Goal: Task Accomplishment & Management: Manage account settings

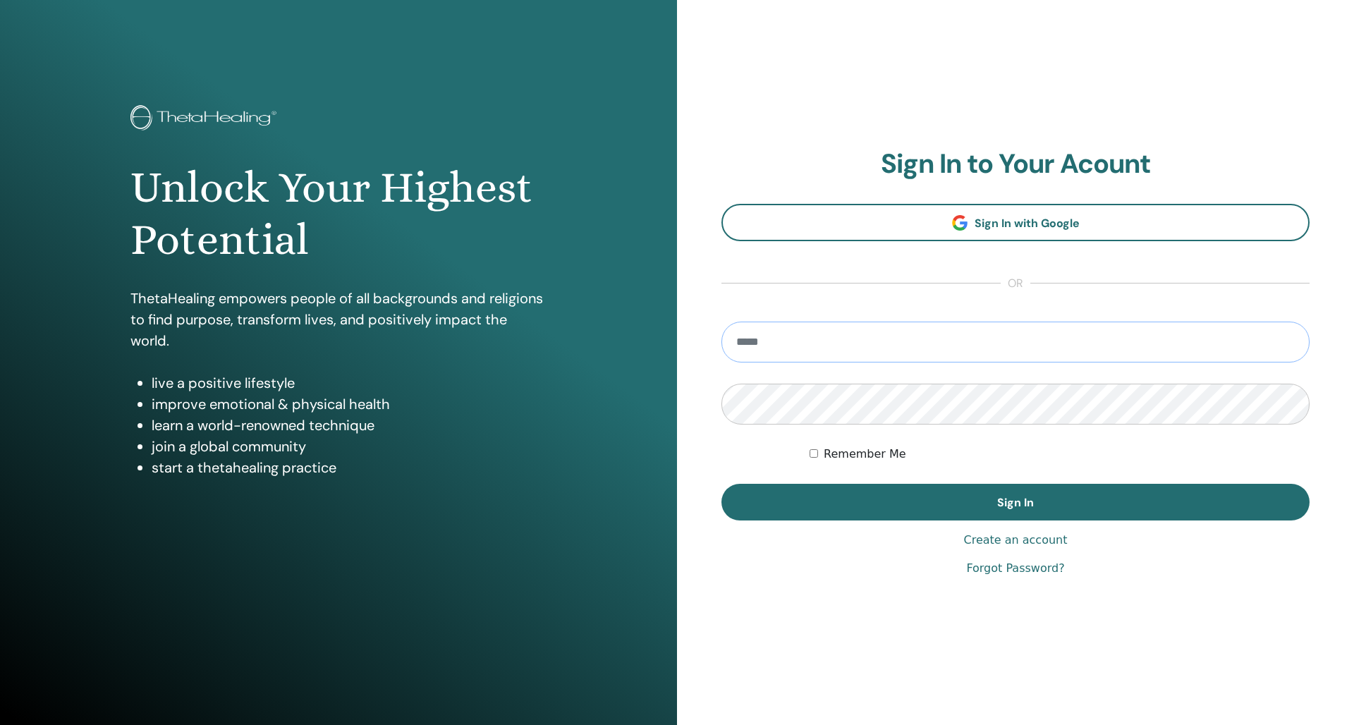
type input "**********"
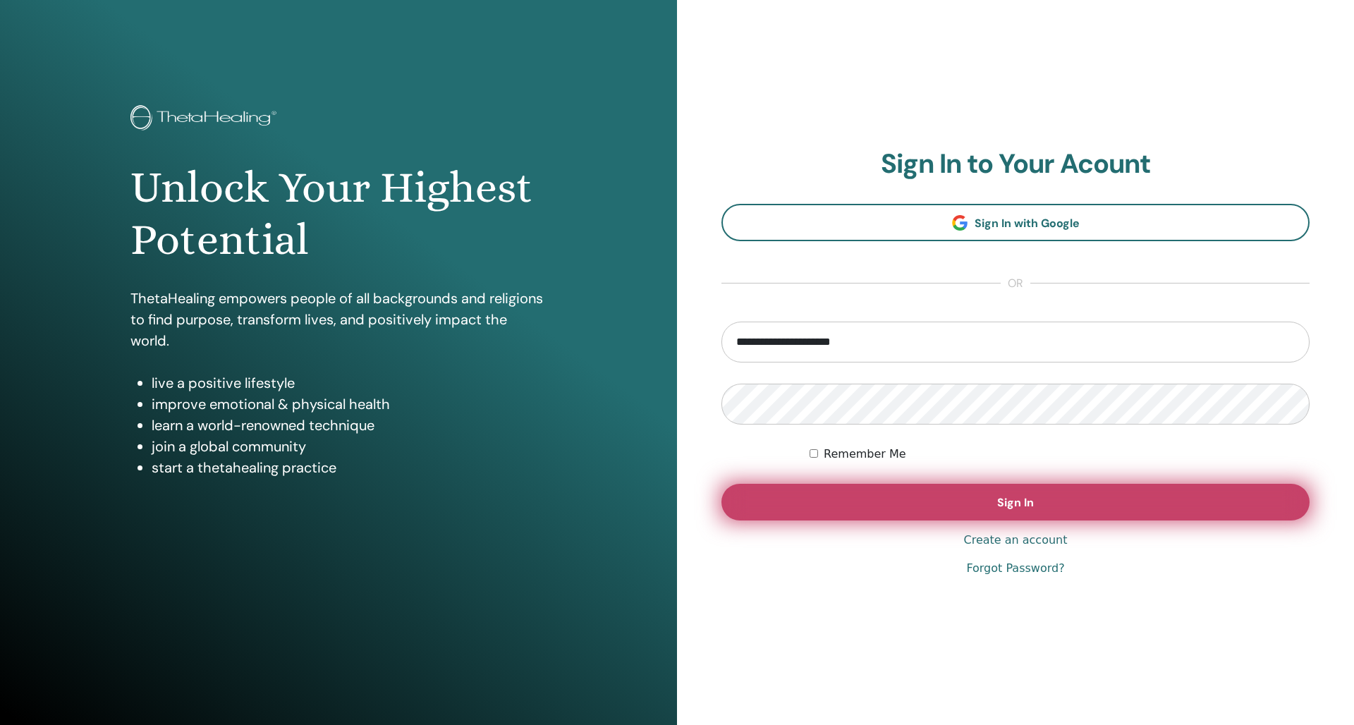
click at [928, 486] on button "Sign In" at bounding box center [1015, 502] width 588 height 37
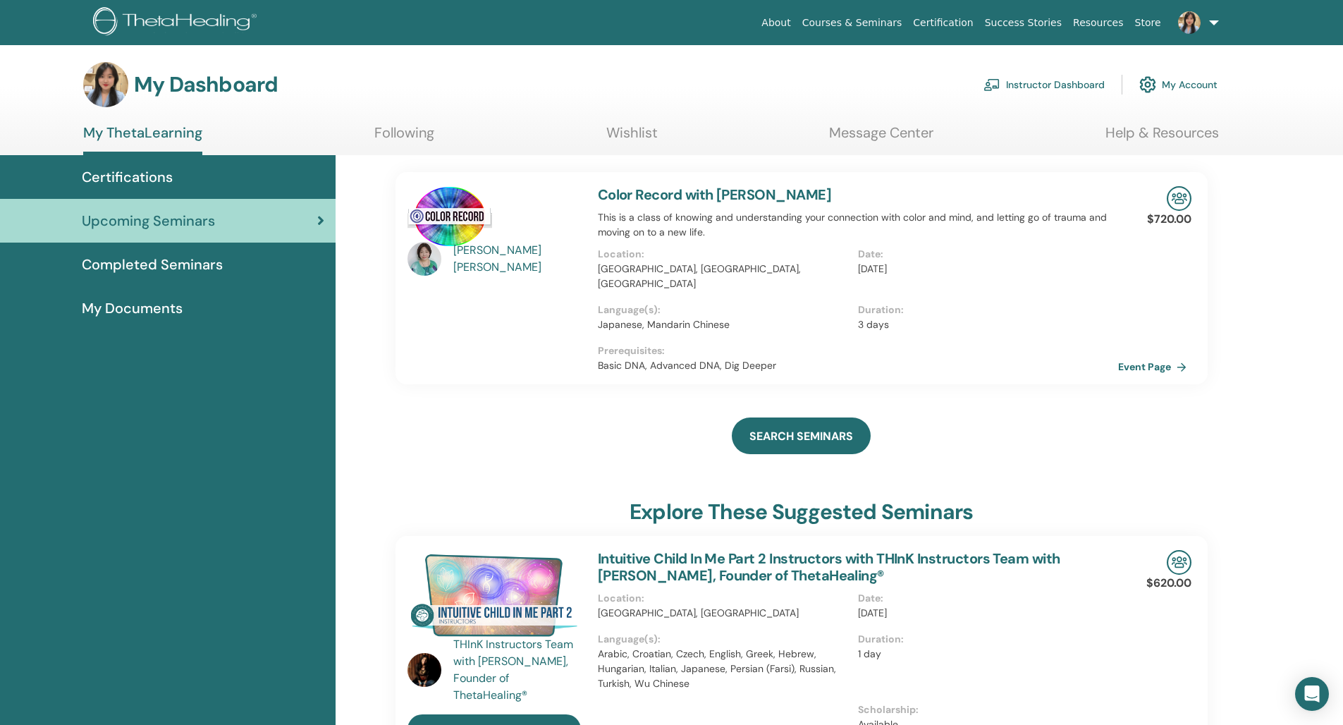
click at [1005, 91] on link "Instructor Dashboard" at bounding box center [1043, 84] width 121 height 31
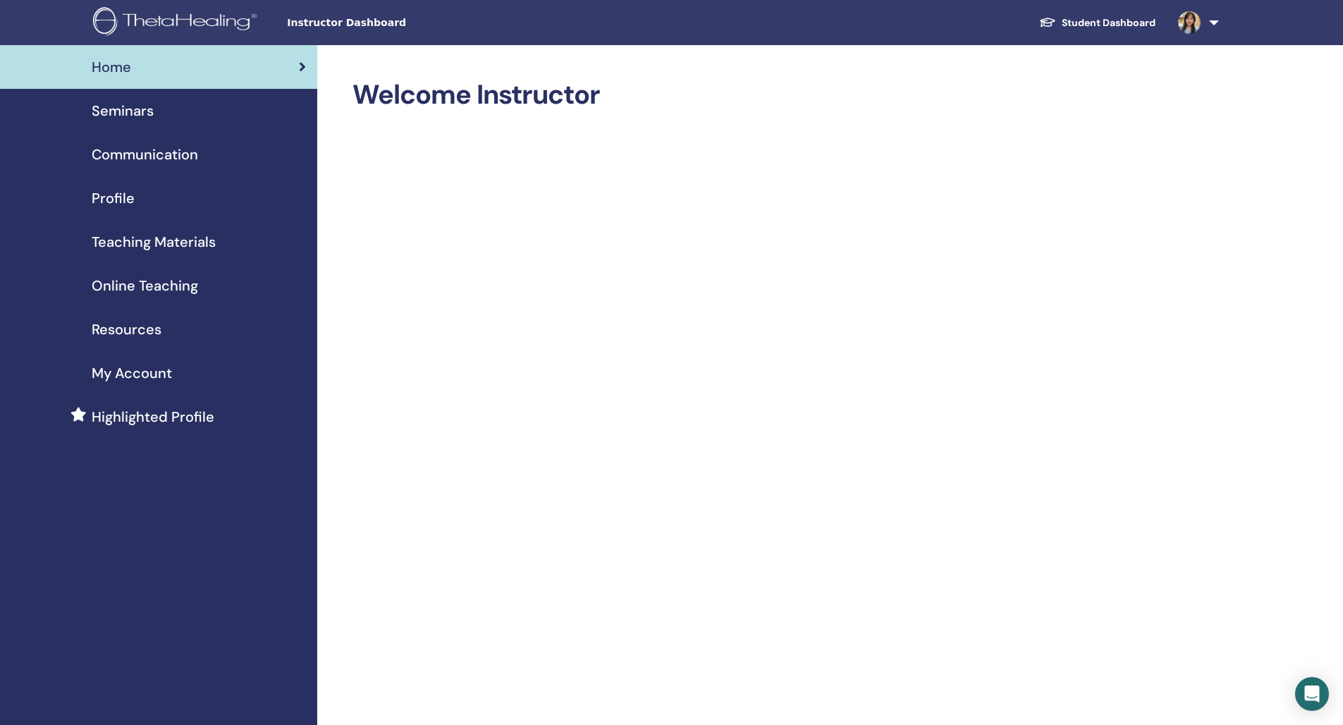
click at [143, 130] on link "Seminars" at bounding box center [158, 111] width 317 height 44
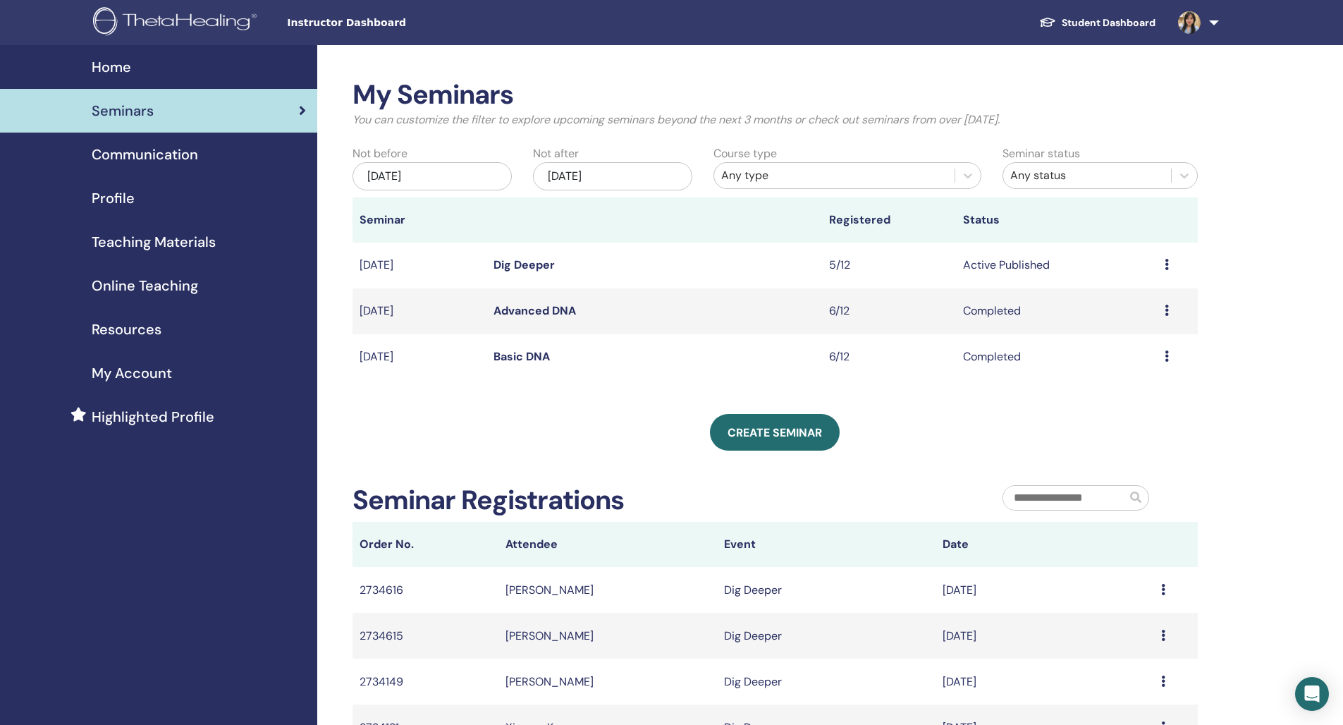
click at [1165, 268] on icon at bounding box center [1167, 264] width 4 height 11
drag, startPoint x: 993, startPoint y: 264, endPoint x: 750, endPoint y: 232, distance: 244.6
click at [981, 262] on td "Active Published" at bounding box center [1056, 266] width 201 height 46
click at [505, 264] on link "Dig Deeper" at bounding box center [524, 264] width 61 height 15
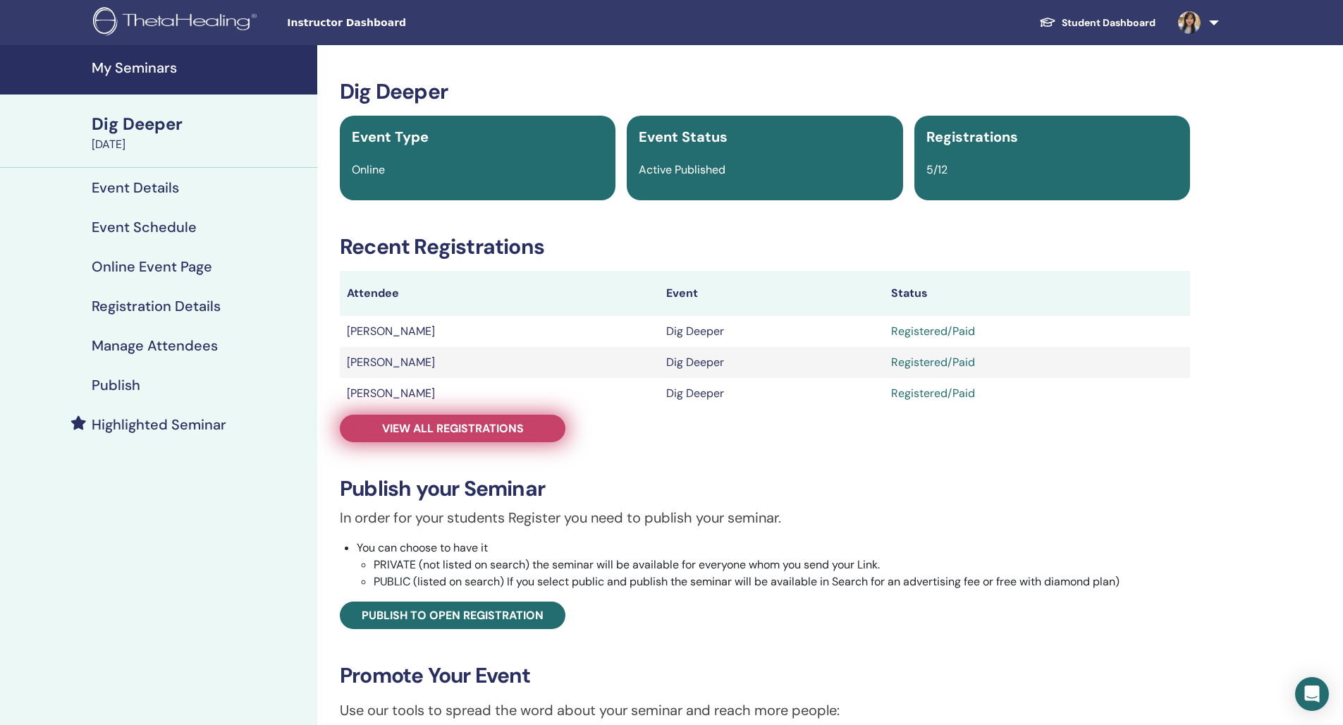
click at [465, 425] on span "View all registrations" at bounding box center [453, 428] width 142 height 15
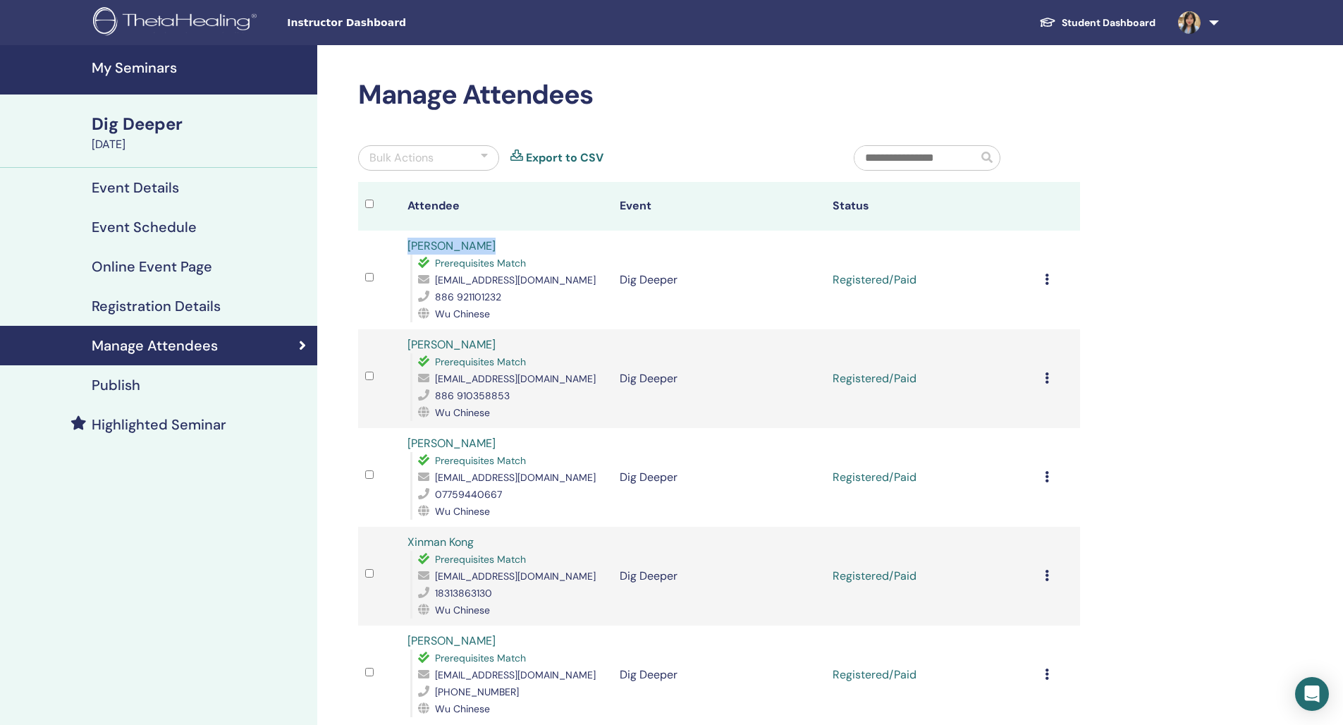
drag, startPoint x: 496, startPoint y: 244, endPoint x: 410, endPoint y: 252, distance: 86.4
click at [410, 252] on div "Lin ChihChieh Prerequisites Match ljj99kimo@gmail.com 886 921101232 Wu Chinese" at bounding box center [506, 280] width 198 height 85
copy link "[PERSON_NAME]"
drag, startPoint x: 1036, startPoint y: 278, endPoint x: 1051, endPoint y: 282, distance: 15.2
click at [1038, 280] on tr "Lin ChihChieh Prerequisites Match ljj99kimo@gmail.com 886 921101232 Wu Chinese …" at bounding box center [719, 280] width 722 height 99
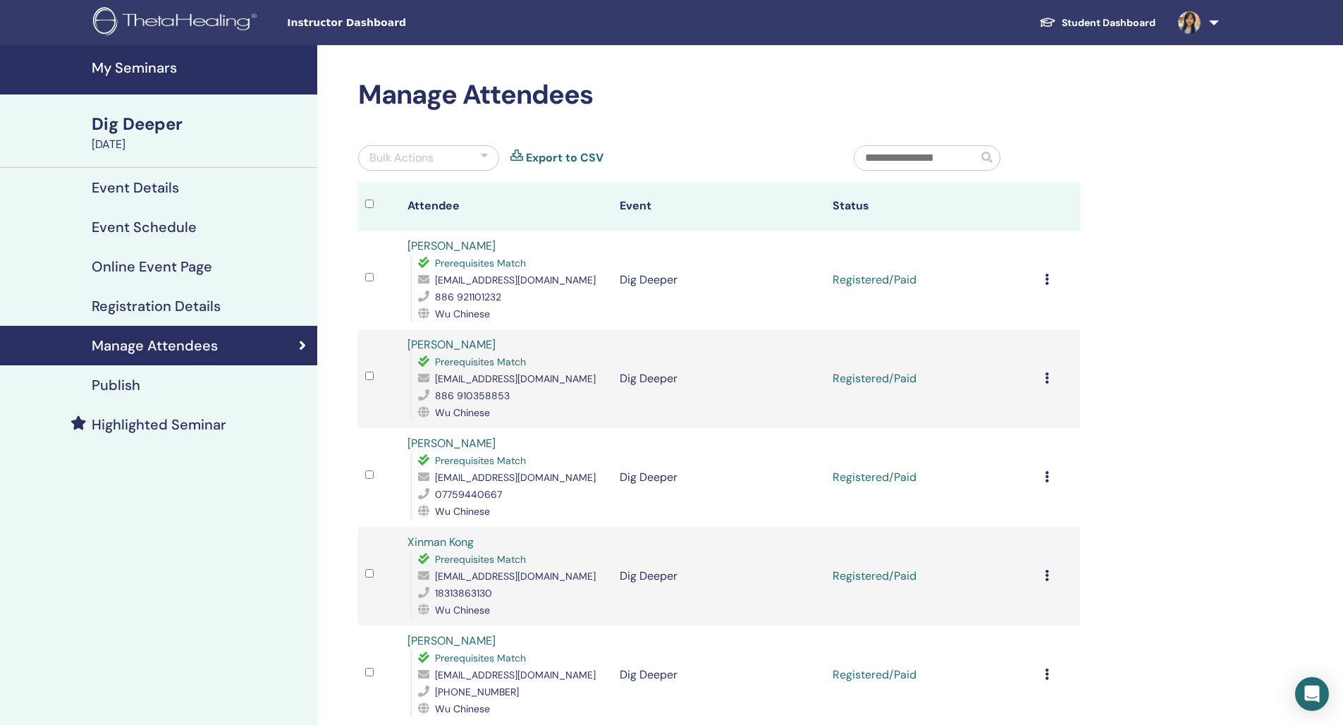
click at [1052, 282] on div "Cancel Registration Do not auto-certify Mark as Paid Mark as Unpaid Mark as Abs…" at bounding box center [1059, 279] width 28 height 17
click at [1054, 403] on p "Complete and Certify" at bounding box center [1034, 400] width 111 height 17
click at [1051, 381] on div "Cancel Registration Do not auto-certify Mark as Paid Mark as Unpaid Mark as Abs…" at bounding box center [1059, 378] width 28 height 17
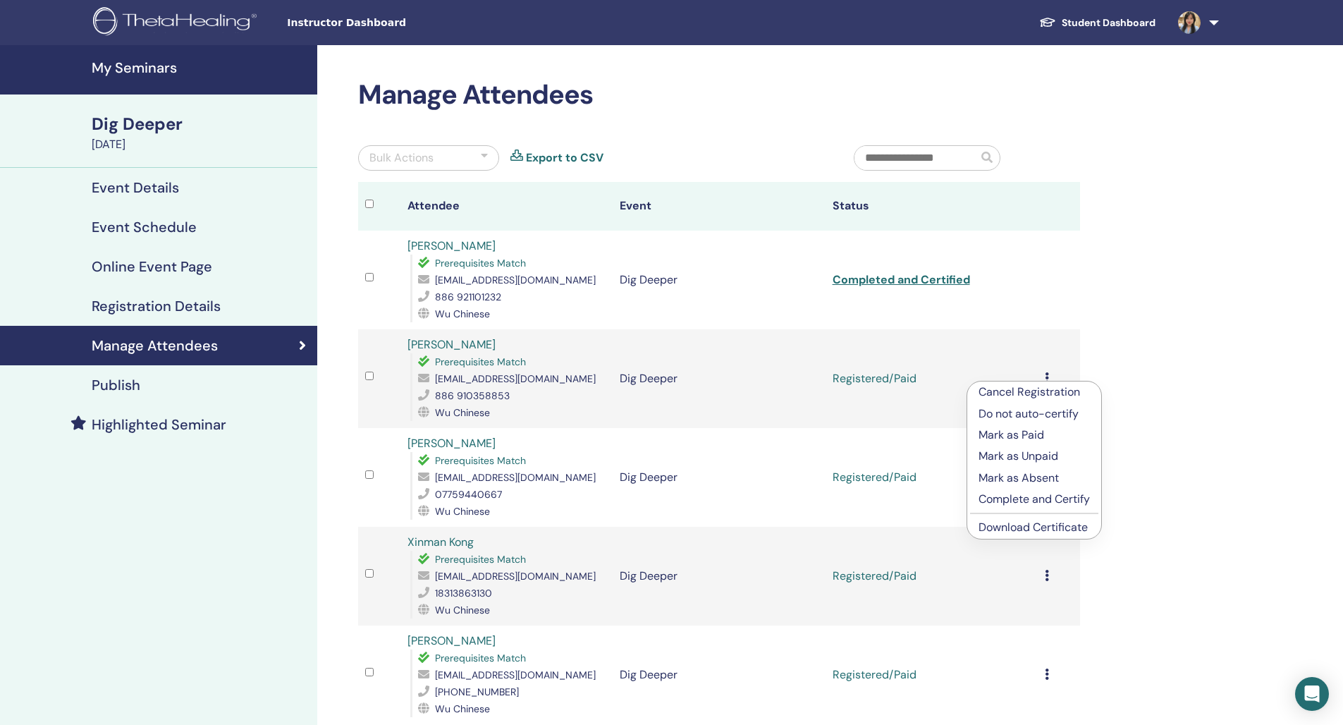
click at [1039, 502] on p "Complete and Certify" at bounding box center [1034, 499] width 111 height 17
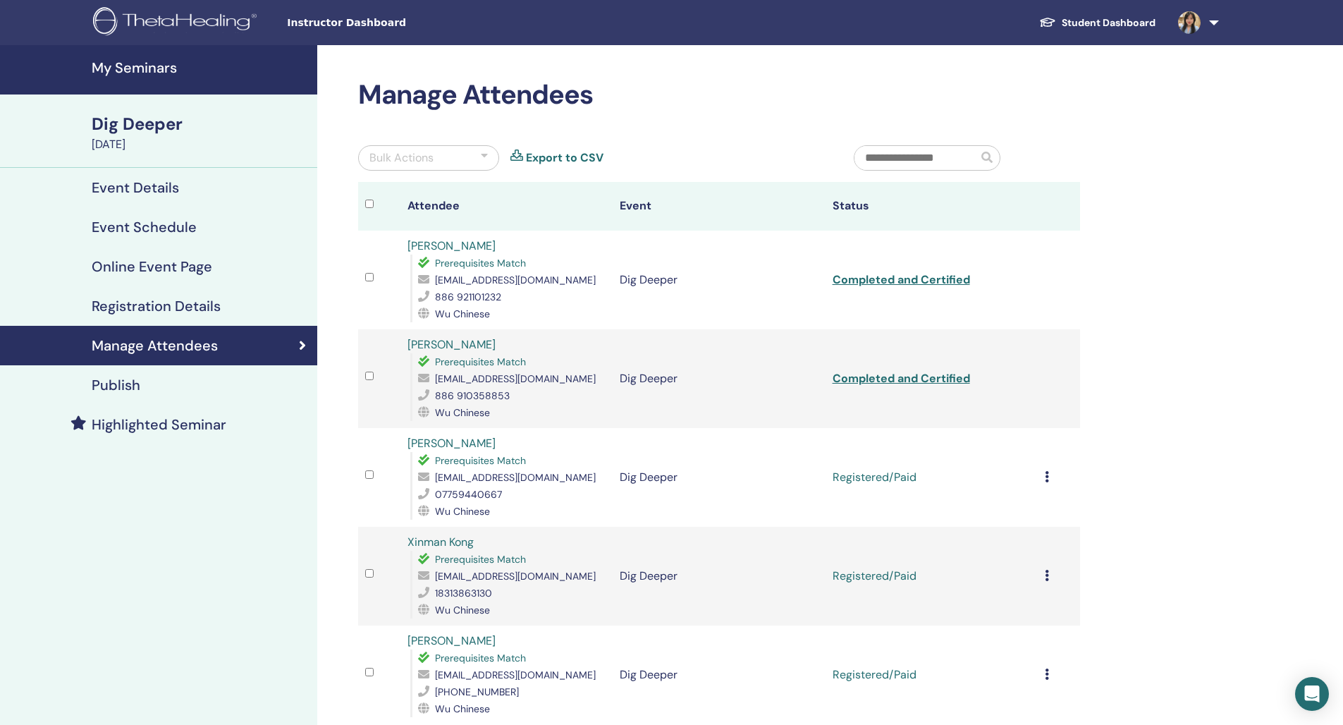
click at [1045, 486] on div "Cancel Registration Do not auto-certify Mark as Paid Mark as Unpaid Mark as Abs…" at bounding box center [1059, 477] width 28 height 17
click at [1026, 599] on p "Complete and Certify" at bounding box center [1026, 604] width 111 height 17
click at [1046, 581] on icon at bounding box center [1047, 575] width 4 height 11
click at [1010, 699] on p "Complete and Certify" at bounding box center [1028, 699] width 111 height 17
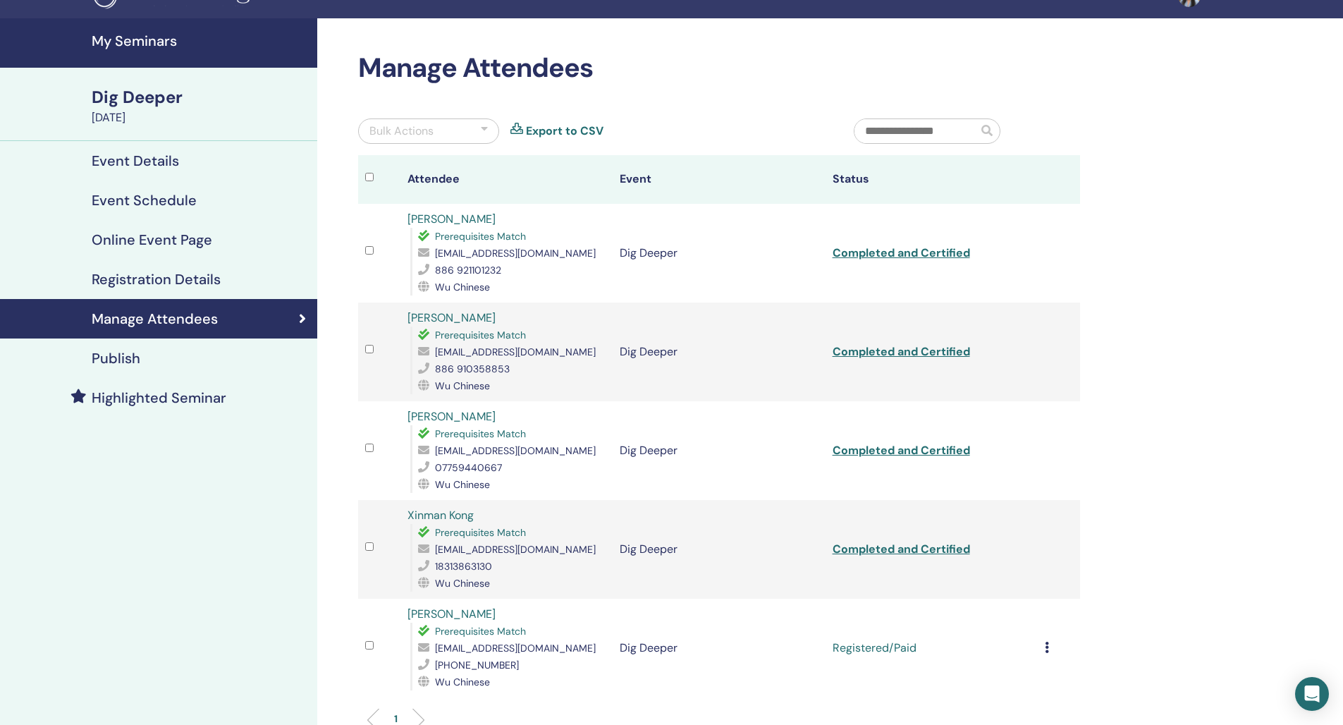
scroll to position [187, 0]
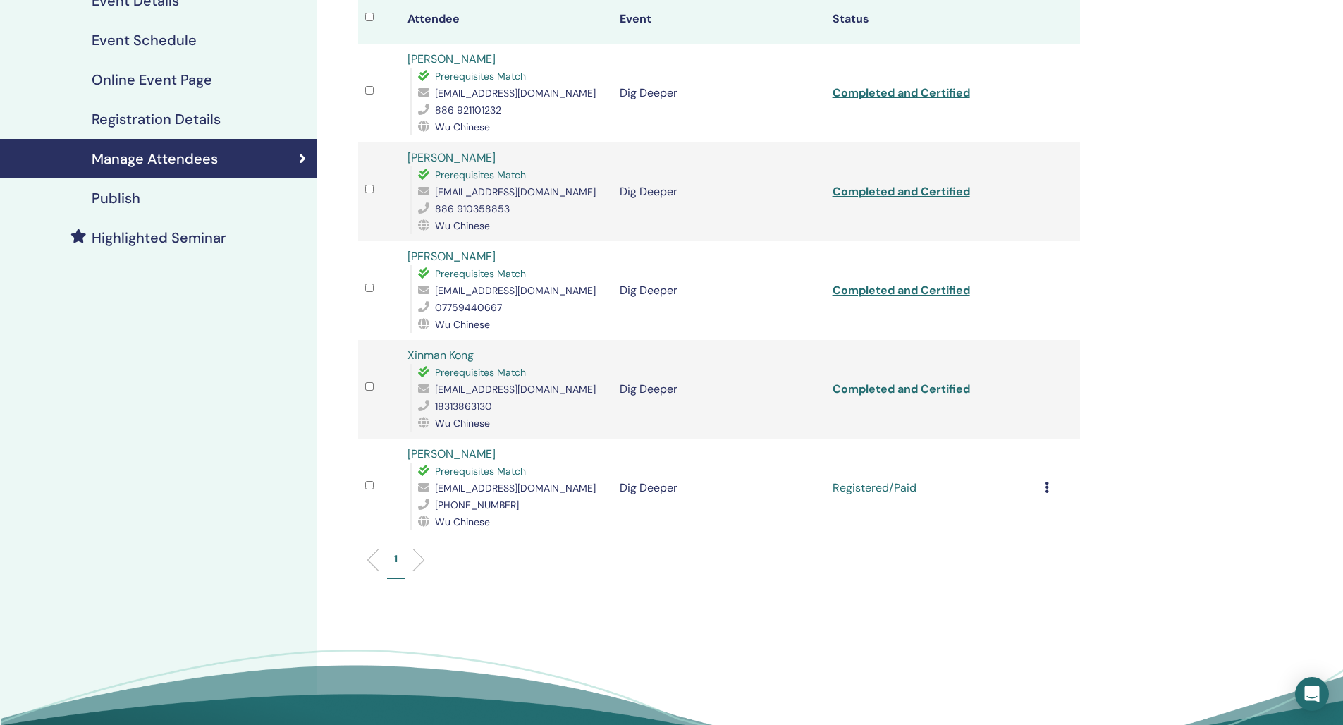
click at [1050, 485] on div "Cancel Registration Do not auto-certify Mark as Paid Mark as Unpaid Mark as Abs…" at bounding box center [1059, 487] width 28 height 17
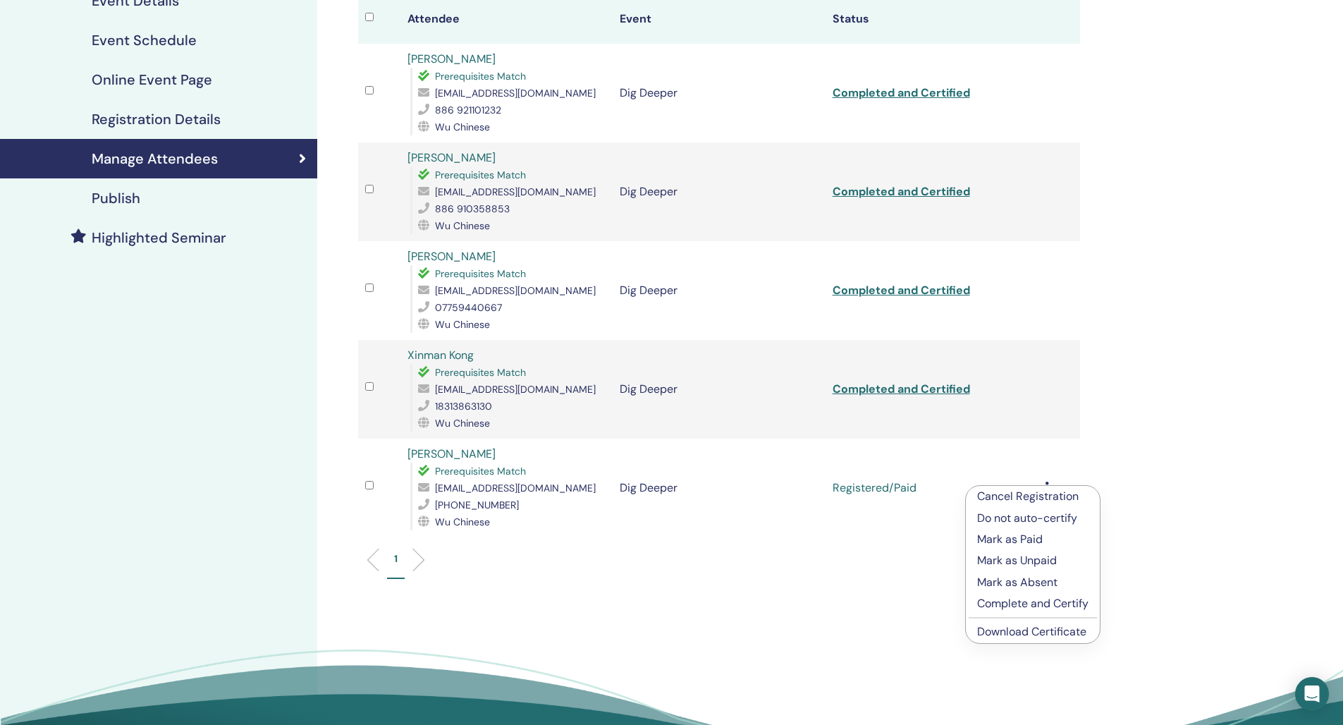
click at [1033, 601] on p "Complete and Certify" at bounding box center [1032, 603] width 111 height 17
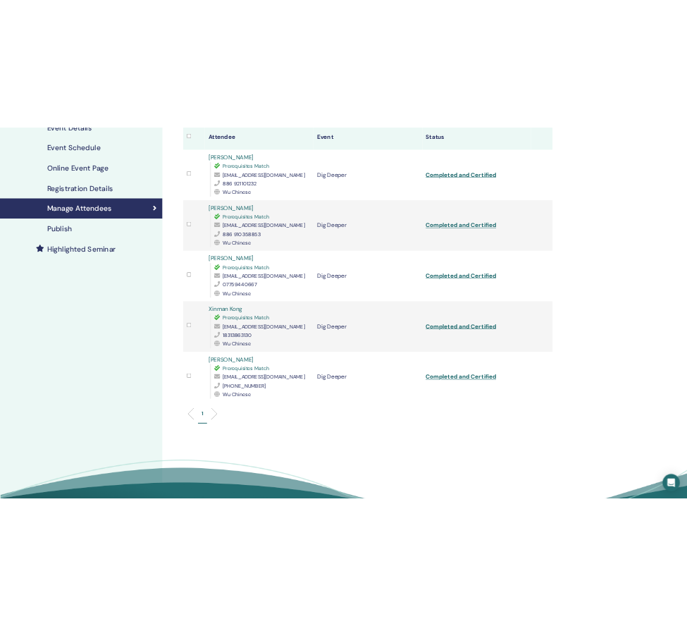
scroll to position [83, 0]
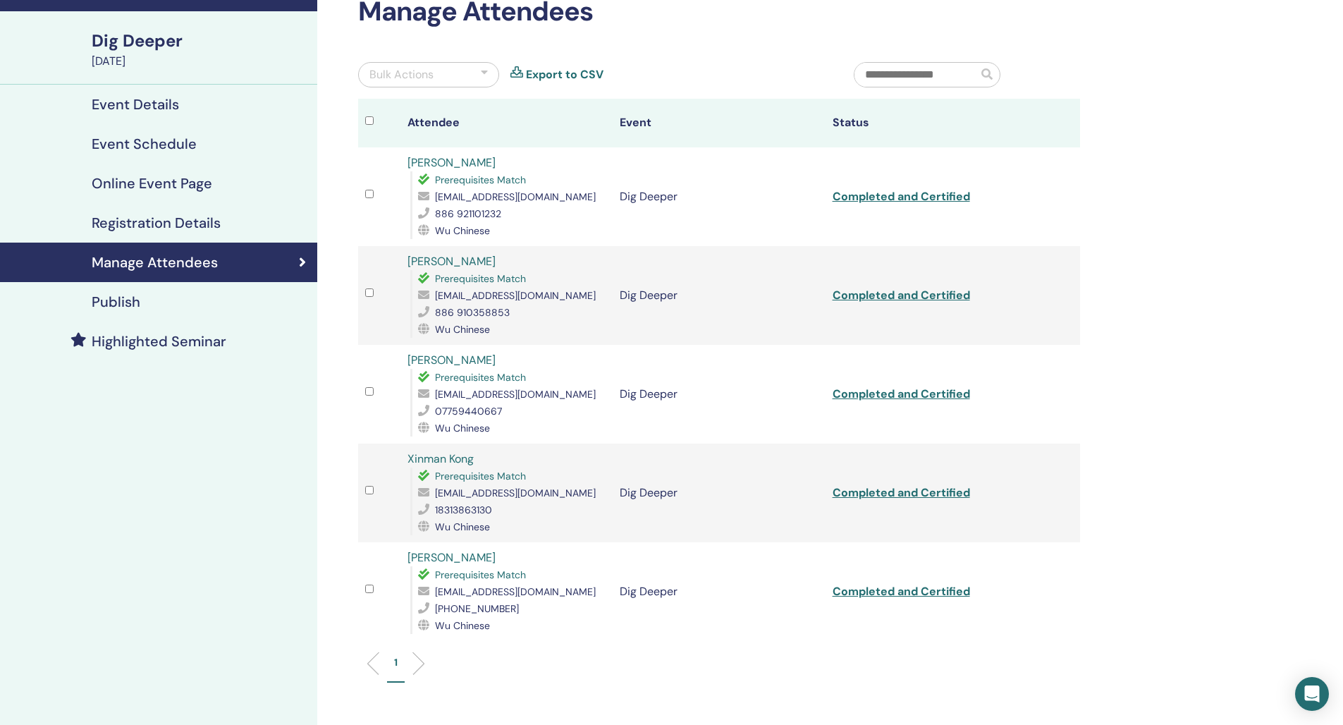
click at [940, 200] on link "Completed and Certified" at bounding box center [901, 196] width 137 height 15
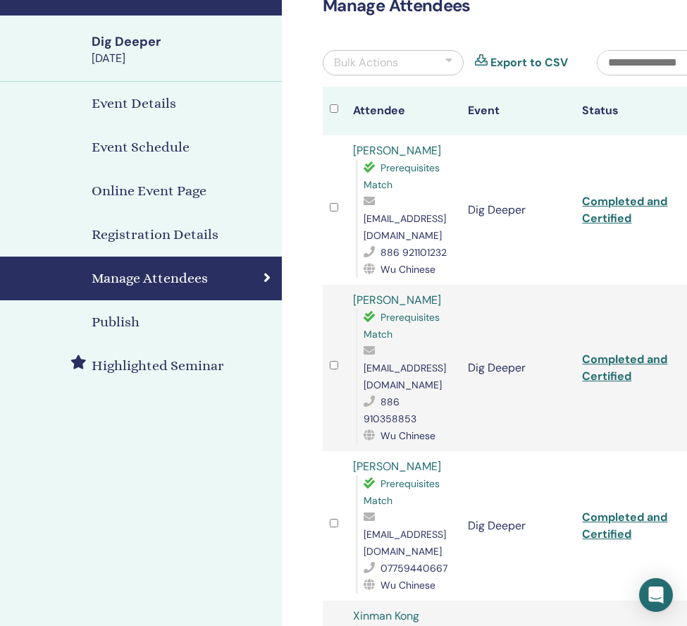
click at [625, 352] on link "Completed and Certified" at bounding box center [624, 368] width 85 height 32
drag, startPoint x: 439, startPoint y: 286, endPoint x: 347, endPoint y: 286, distance: 91.7
click at [347, 286] on td "[PERSON_NAME] Prerequisites Match [EMAIL_ADDRESS][DOMAIN_NAME] 886 910358853 Wu…" at bounding box center [403, 368] width 115 height 166
copy link "[PERSON_NAME]"
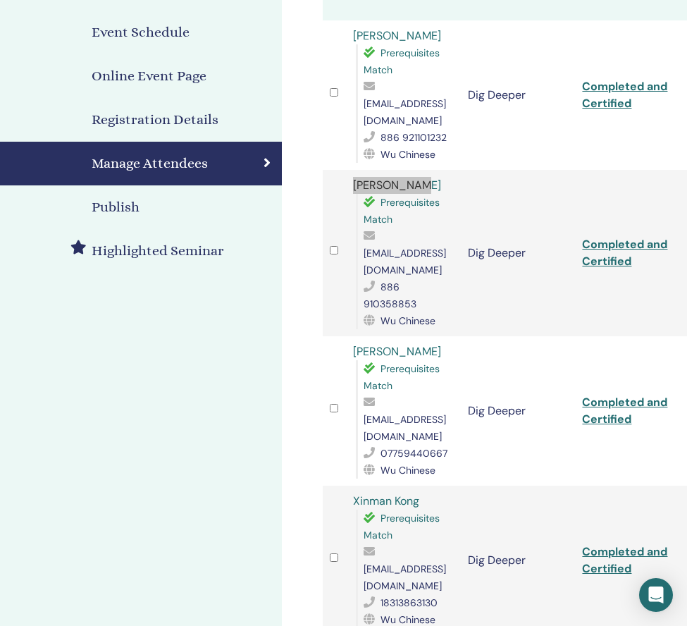
scroll to position [307, 0]
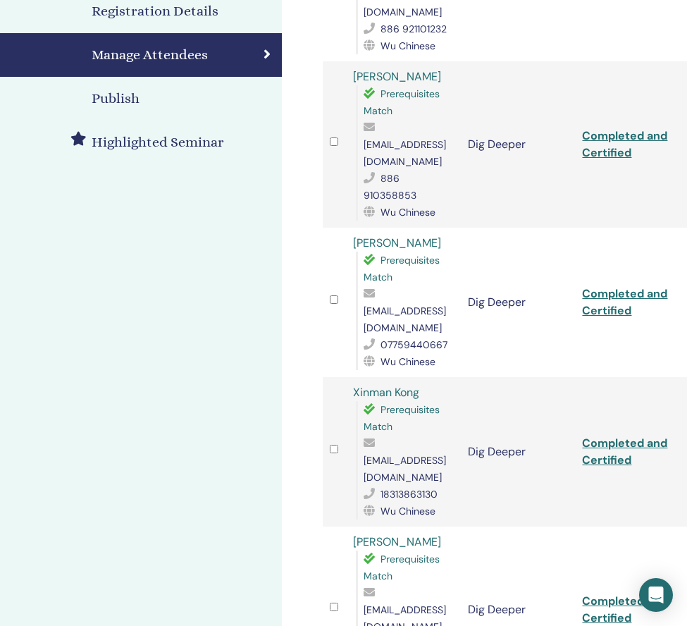
click at [425, 235] on div "[PERSON_NAME] Prerequisites Match [EMAIL_ADDRESS][DOMAIN_NAME] 07759440667 Wu C…" at bounding box center [403, 302] width 101 height 135
drag, startPoint x: 407, startPoint y: 197, endPoint x: 345, endPoint y: 192, distance: 61.5
click at [346, 228] on td "[PERSON_NAME] Prerequisites Match [EMAIL_ADDRESS][DOMAIN_NAME] 07759440667 Wu C…" at bounding box center [403, 302] width 115 height 149
copy link "[PERSON_NAME]"
click at [623, 286] on link "Completed and Certified" at bounding box center [624, 302] width 85 height 32
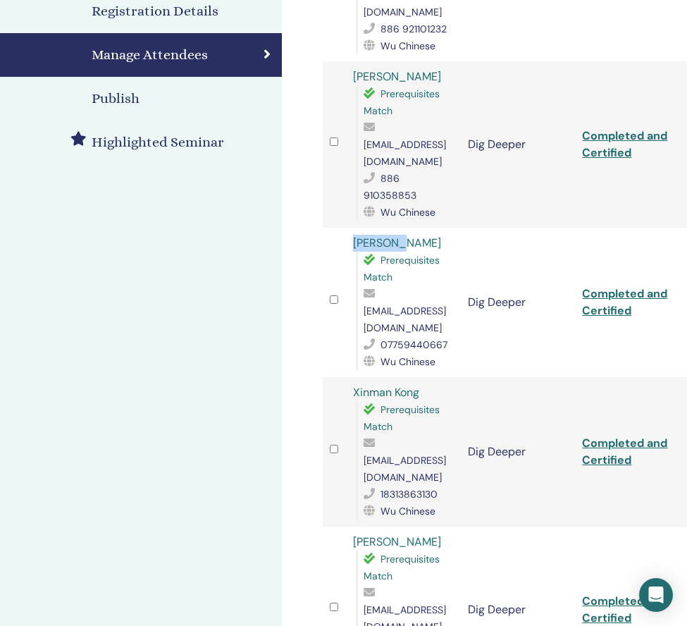
click at [601, 436] on link "Completed and Certified" at bounding box center [624, 452] width 85 height 32
drag, startPoint x: 428, startPoint y: 327, endPoint x: 352, endPoint y: 331, distance: 76.2
click at [352, 377] on td "Xinman Kong Prerequisites Match [EMAIL_ADDRESS][DOMAIN_NAME] 18313863130 Wu Chi…" at bounding box center [403, 451] width 115 height 149
copy link "Xinman Kong"
click at [380, 534] on link "[PERSON_NAME]" at bounding box center [397, 541] width 88 height 15
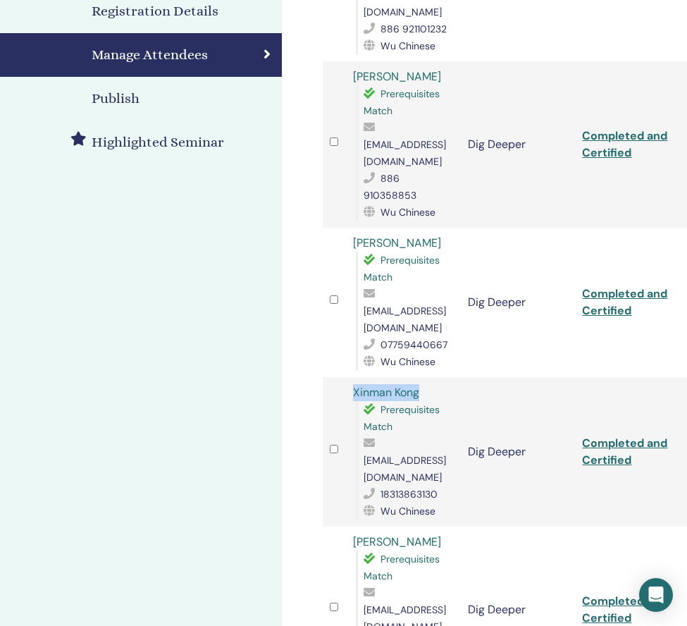
click at [618, 594] on link "Completed and Certified" at bounding box center [624, 610] width 85 height 32
click at [410, 534] on div "[PERSON_NAME] Prerequisites Match [EMAIL_ADDRESS][DOMAIN_NAME] [PHONE_NUMBER] W…" at bounding box center [403, 610] width 101 height 152
drag, startPoint x: 410, startPoint y: 453, endPoint x: 350, endPoint y: 458, distance: 60.8
click at [350, 527] on td "[PERSON_NAME] Prerequisites Match [EMAIL_ADDRESS][DOMAIN_NAME] [PHONE_NUMBER] W…" at bounding box center [403, 610] width 115 height 166
copy link "[PERSON_NAME]"
